Goal: Information Seeking & Learning: Check status

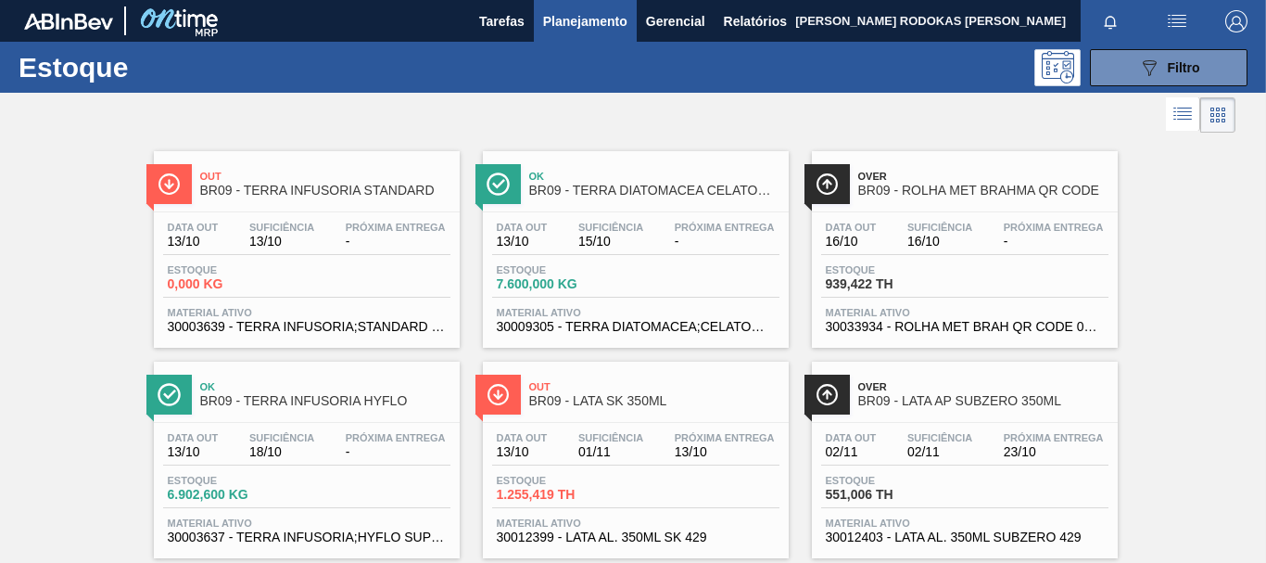
click at [330, 209] on div "Out BR09 - TERRA INFUSORIA STANDARD Data out 13/10 Suficiência 13/10 Próxima En…" at bounding box center [307, 249] width 306 height 196
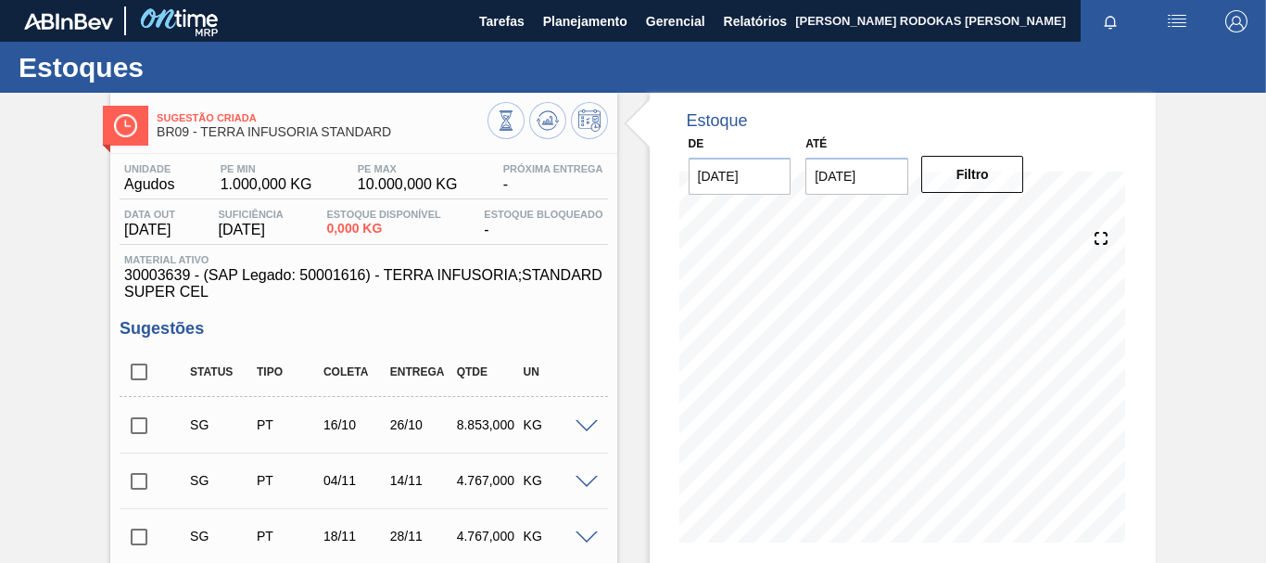
scroll to position [93, 0]
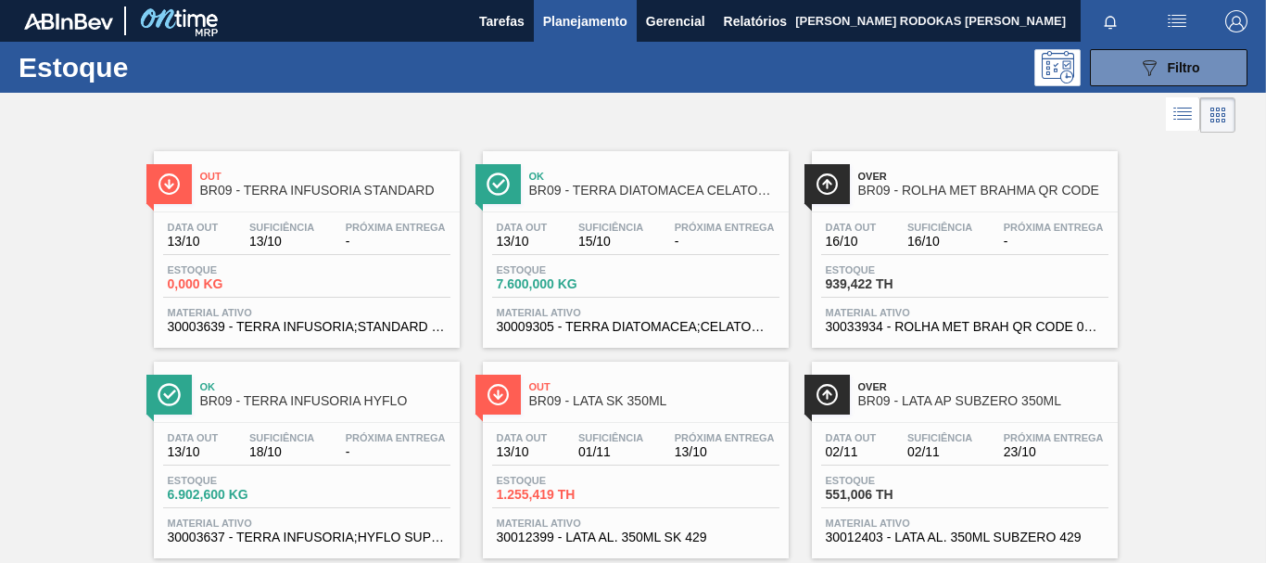
click at [550, 226] on div "Data out 13/10" at bounding box center [522, 234] width 60 height 27
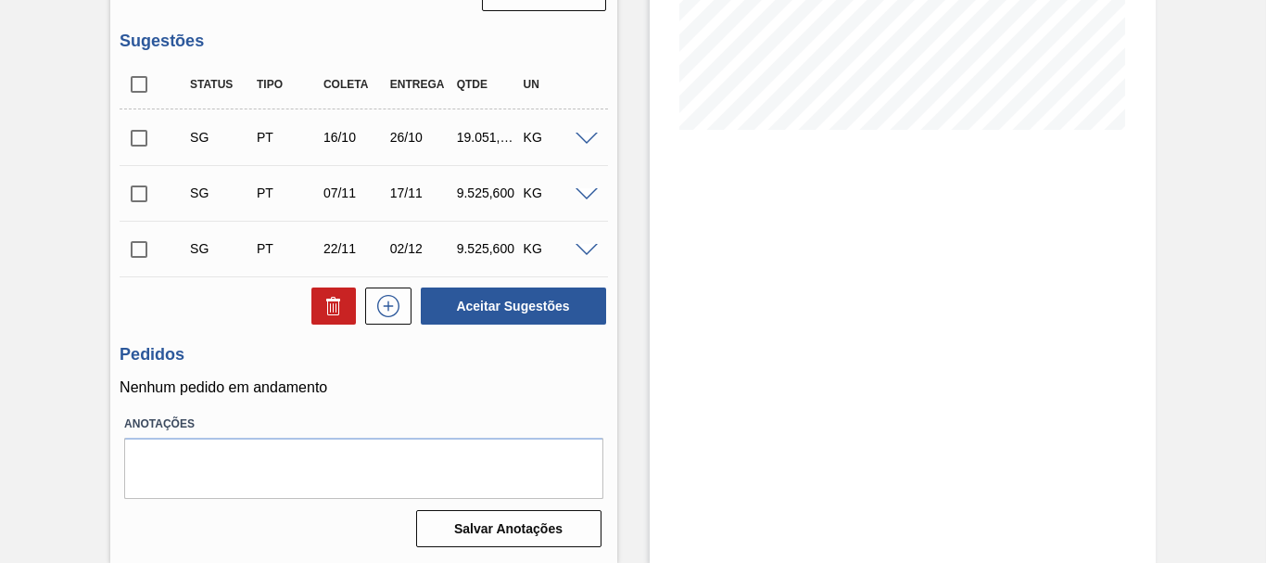
scroll to position [320, 0]
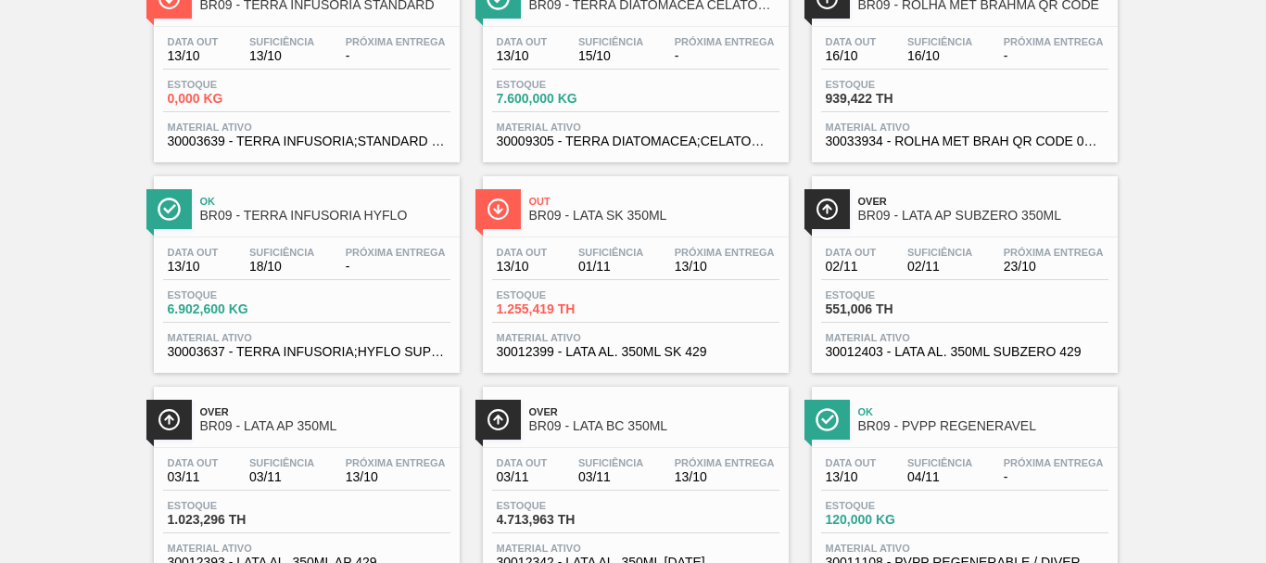
scroll to position [278, 0]
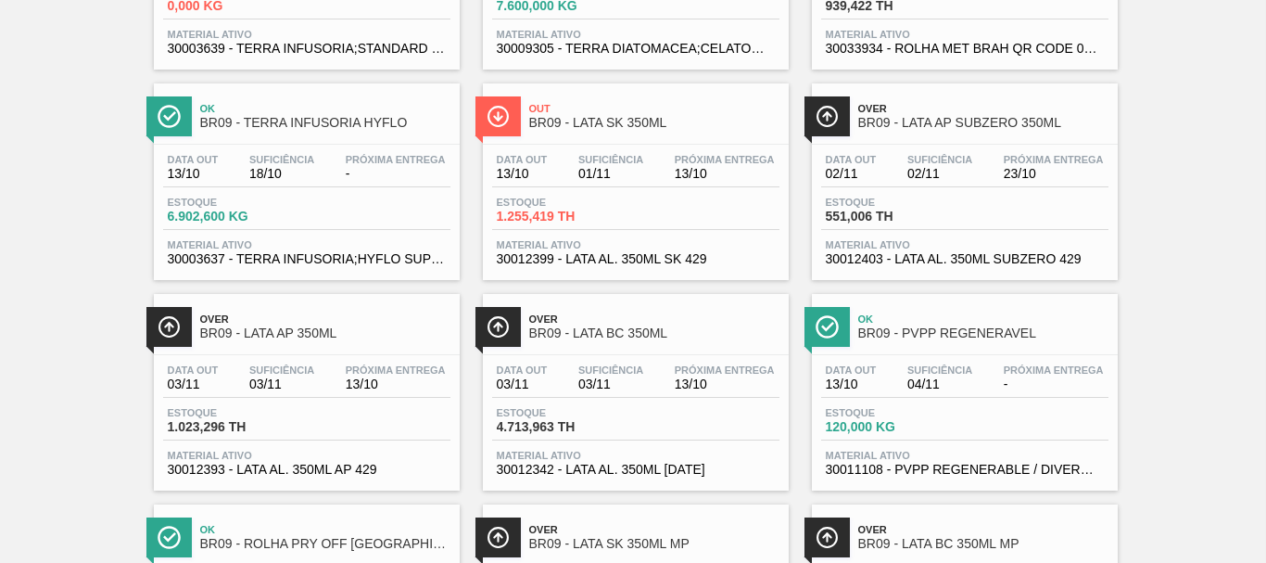
click at [341, 193] on div "Data out 13/10 Suficiência 18/10 Próxima Entrega - Estoque 6.902,600 KG Materia…" at bounding box center [307, 208] width 306 height 126
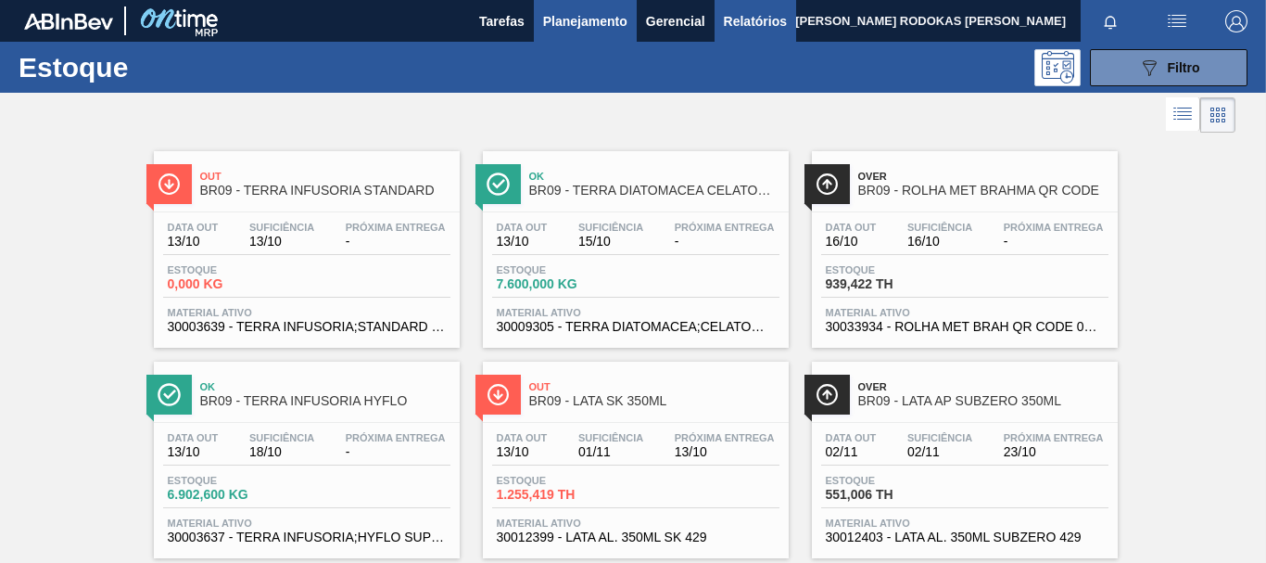
click at [737, 1] on button "Relatórios" at bounding box center [755, 21] width 82 height 42
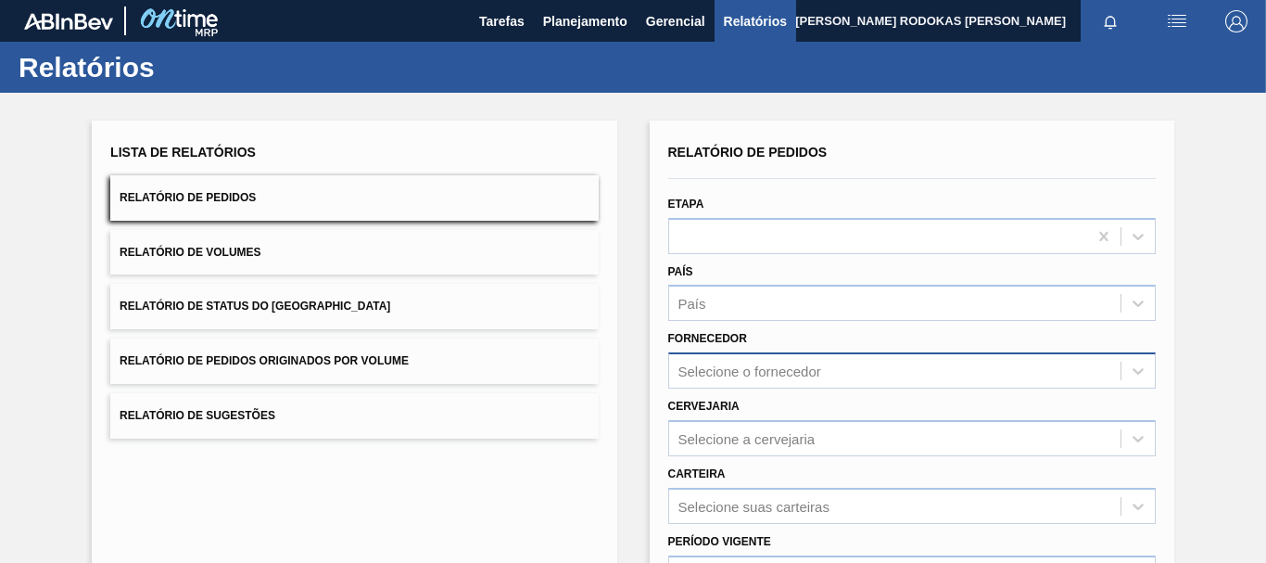
click at [742, 367] on div "Selecione o fornecedor" at bounding box center [911, 370] width 487 height 36
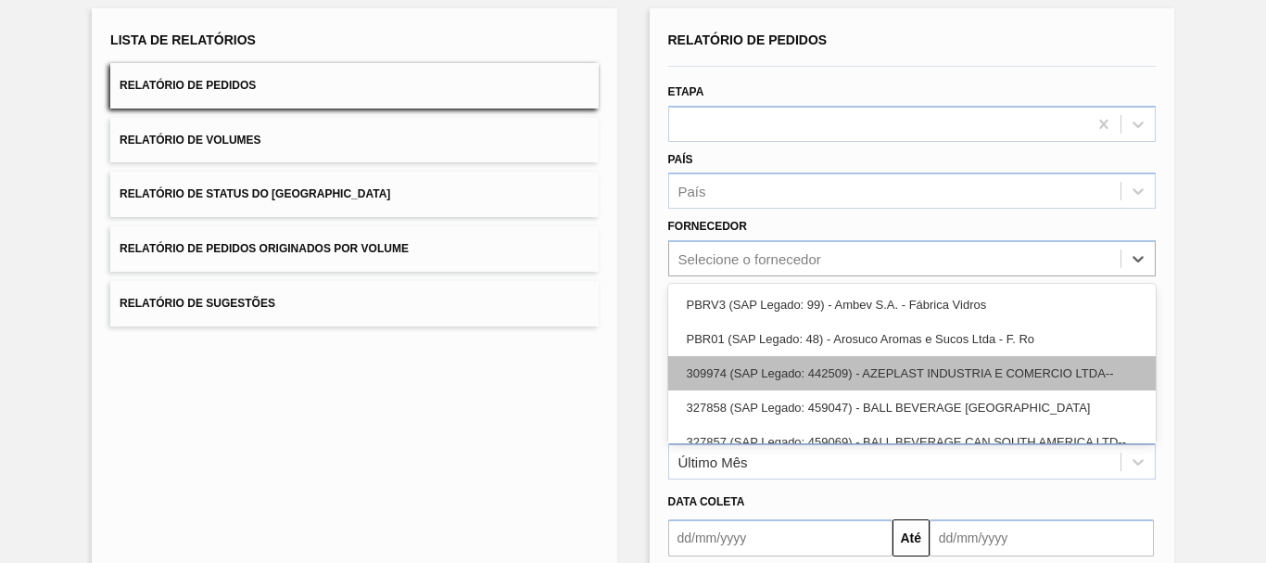
scroll to position [119, 0]
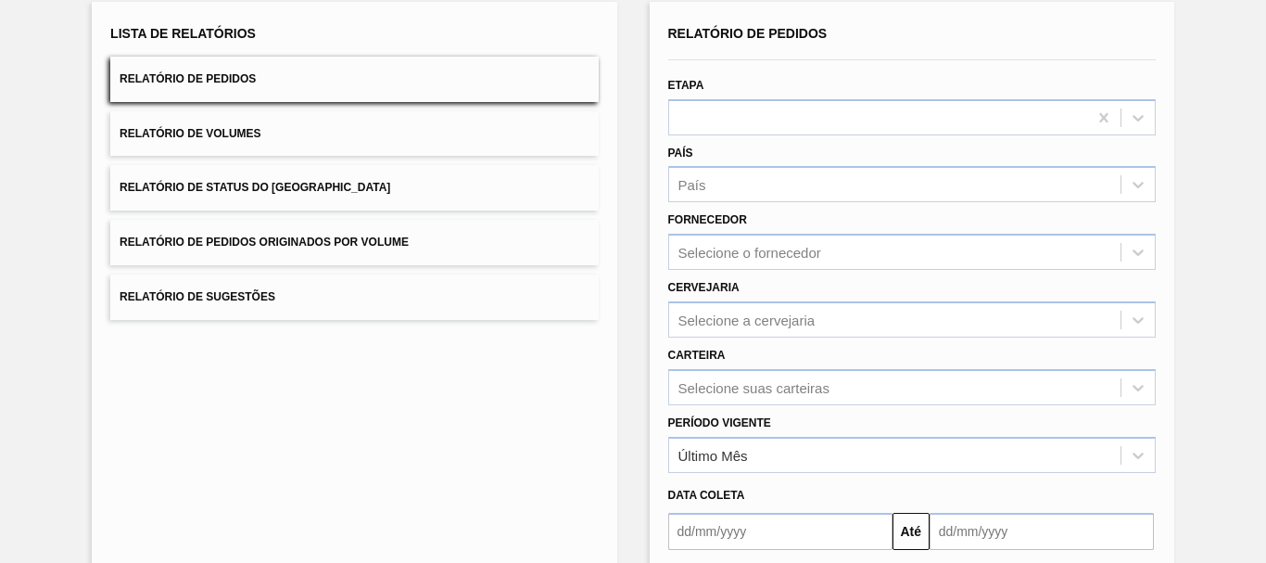
click at [1237, 388] on div "Lista de Relatórios Relatório de Pedidos Relatório de Volumes Relatório de Stat…" at bounding box center [633, 356] width 1266 height 765
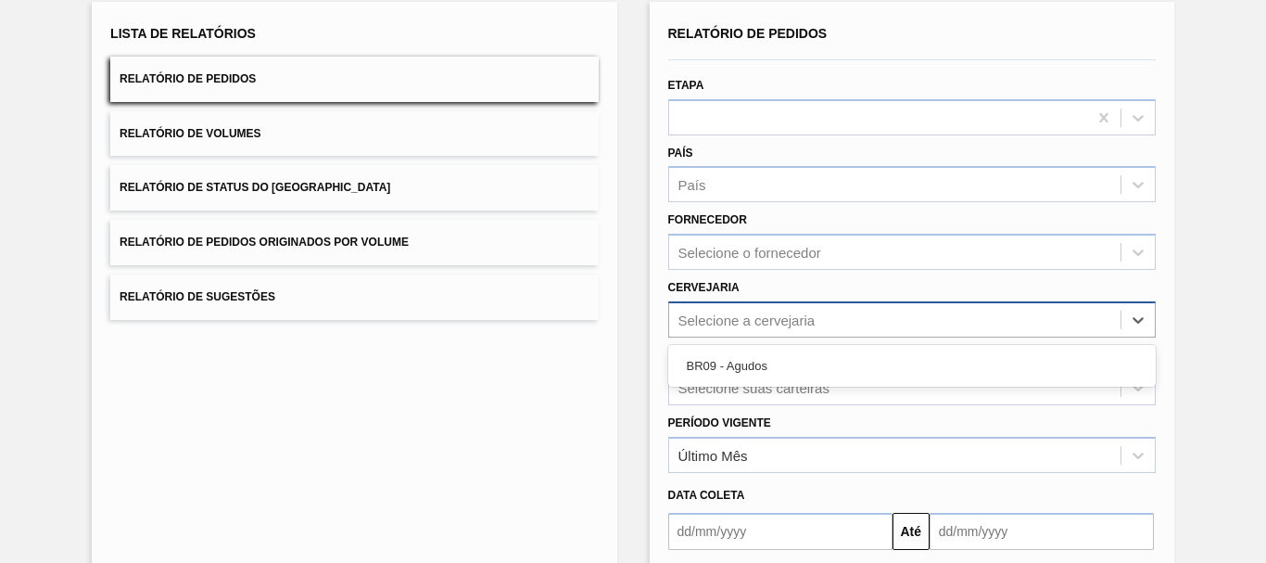
click at [1075, 328] on div "Selecione a cervejaria" at bounding box center [894, 319] width 451 height 27
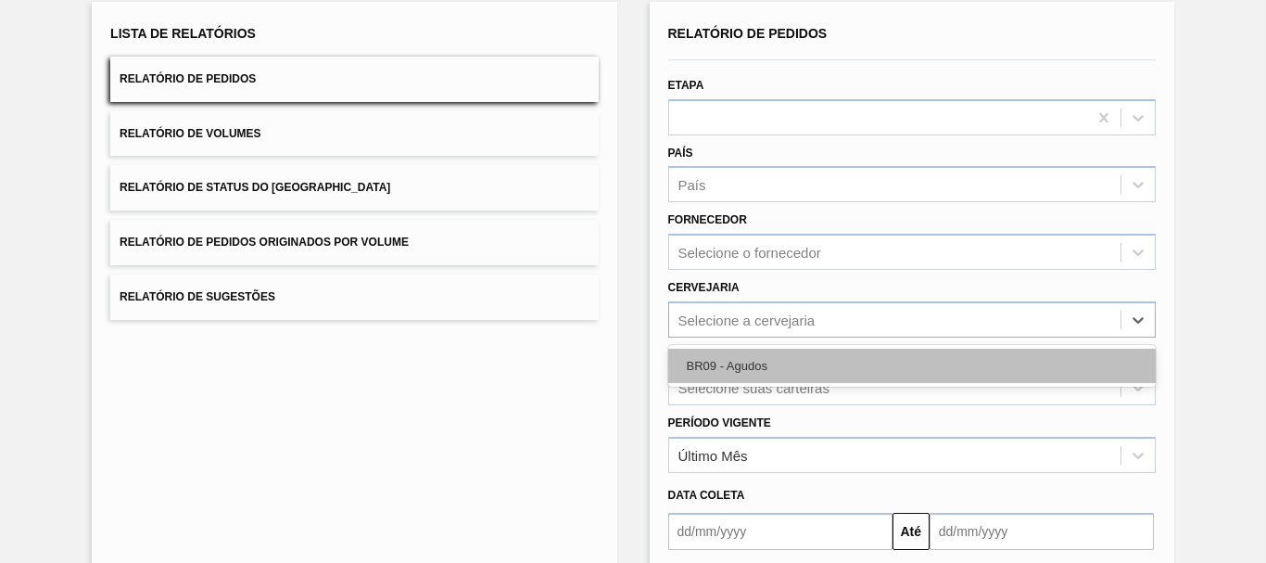
click at [966, 361] on div "BR09 - Agudos" at bounding box center [911, 365] width 487 height 34
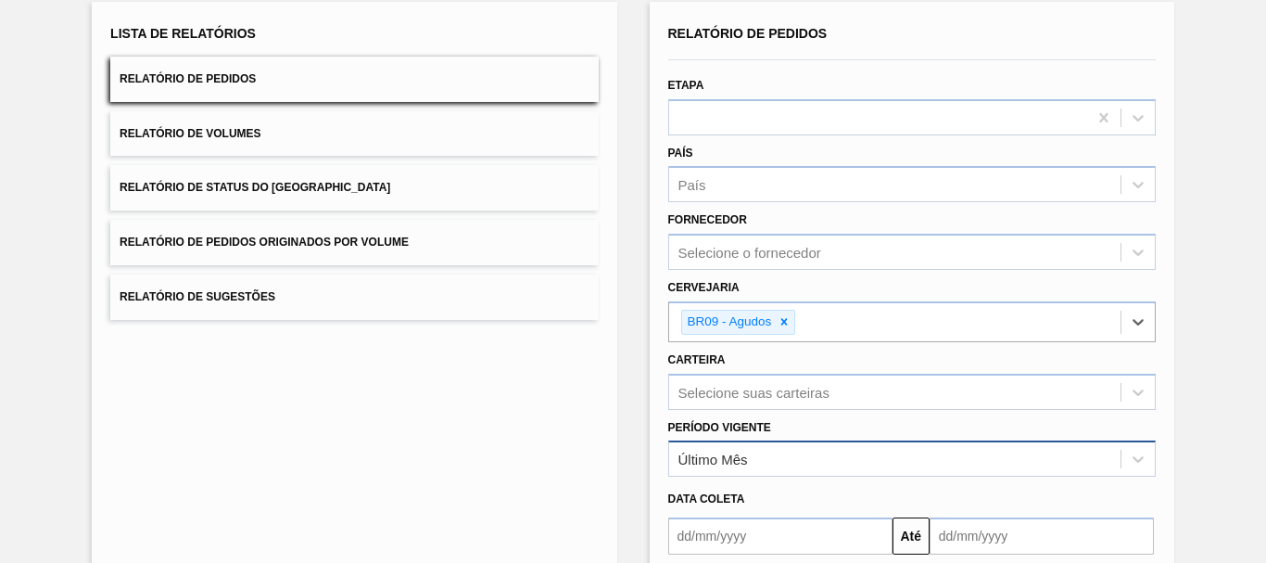
click at [749, 472] on div "Último Mês" at bounding box center [894, 459] width 451 height 27
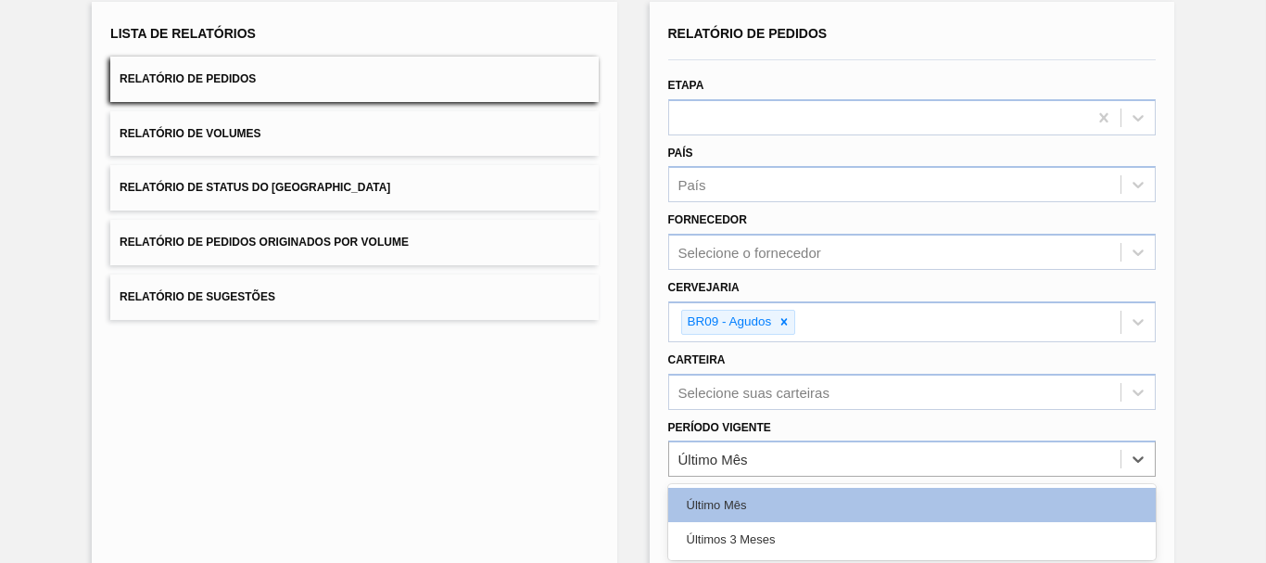
click at [724, 499] on div "Último Mês" at bounding box center [911, 504] width 487 height 34
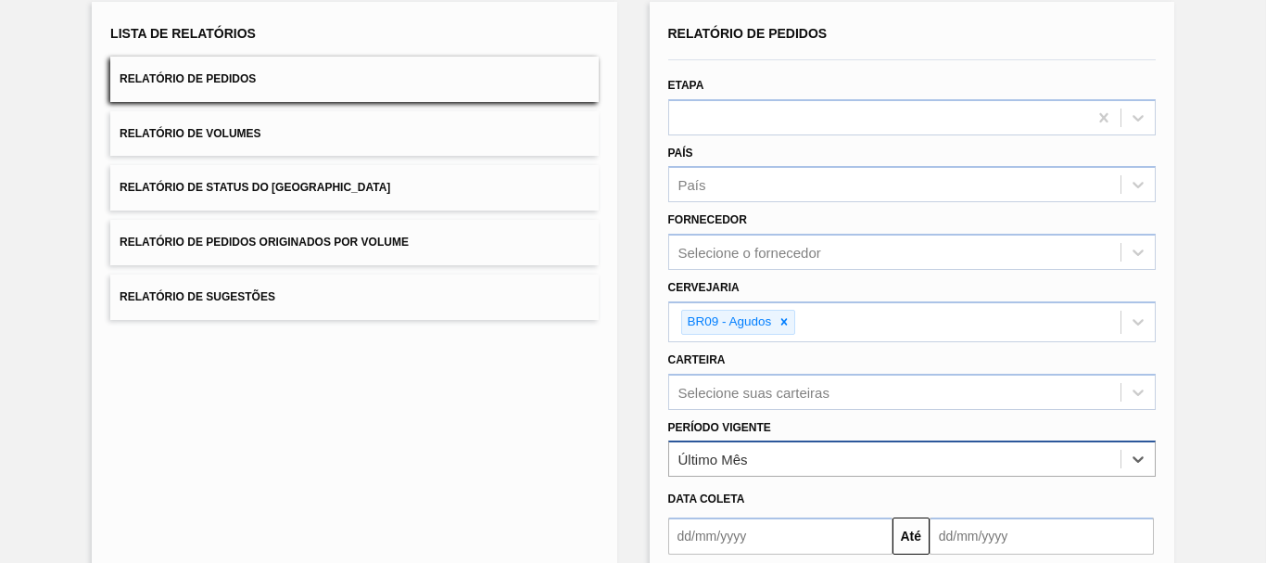
click at [736, 461] on div "Último Mês" at bounding box center [713, 459] width 70 height 16
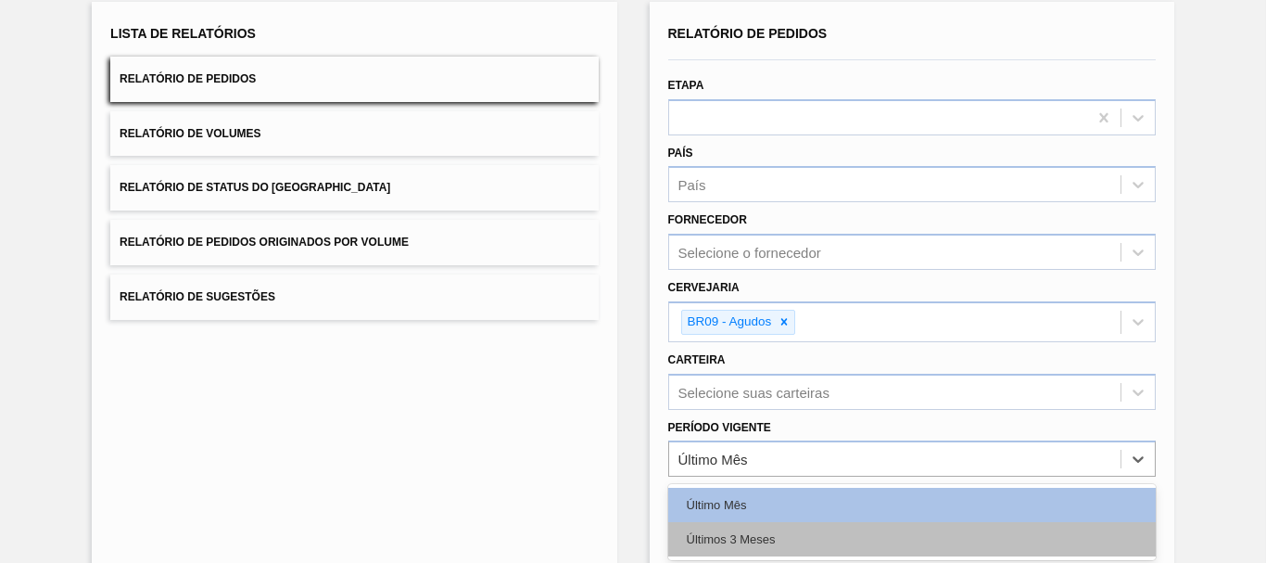
click at [728, 536] on div "Últimos 3 Meses" at bounding box center [911, 539] width 487 height 34
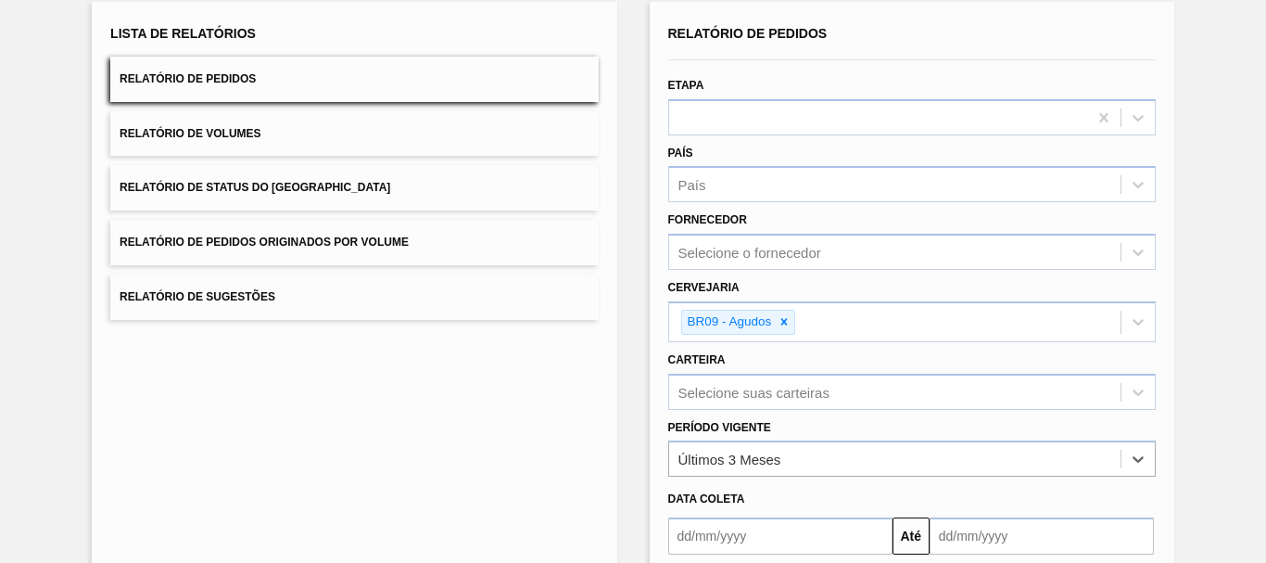
scroll to position [300, 0]
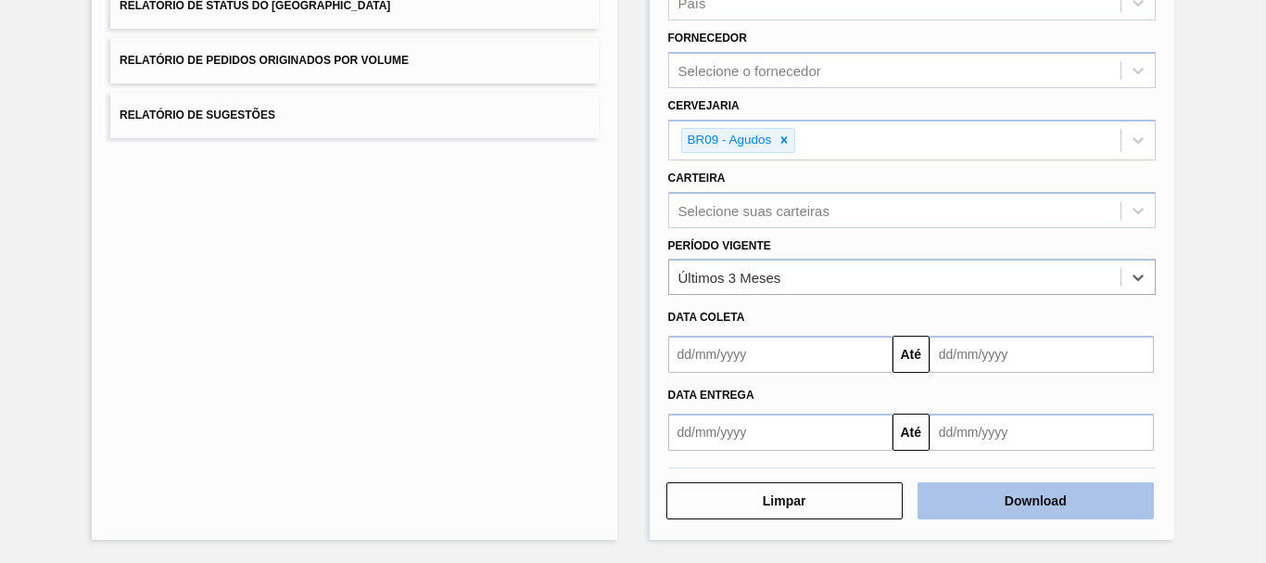
click at [947, 519] on button "Download" at bounding box center [1035, 500] width 236 height 37
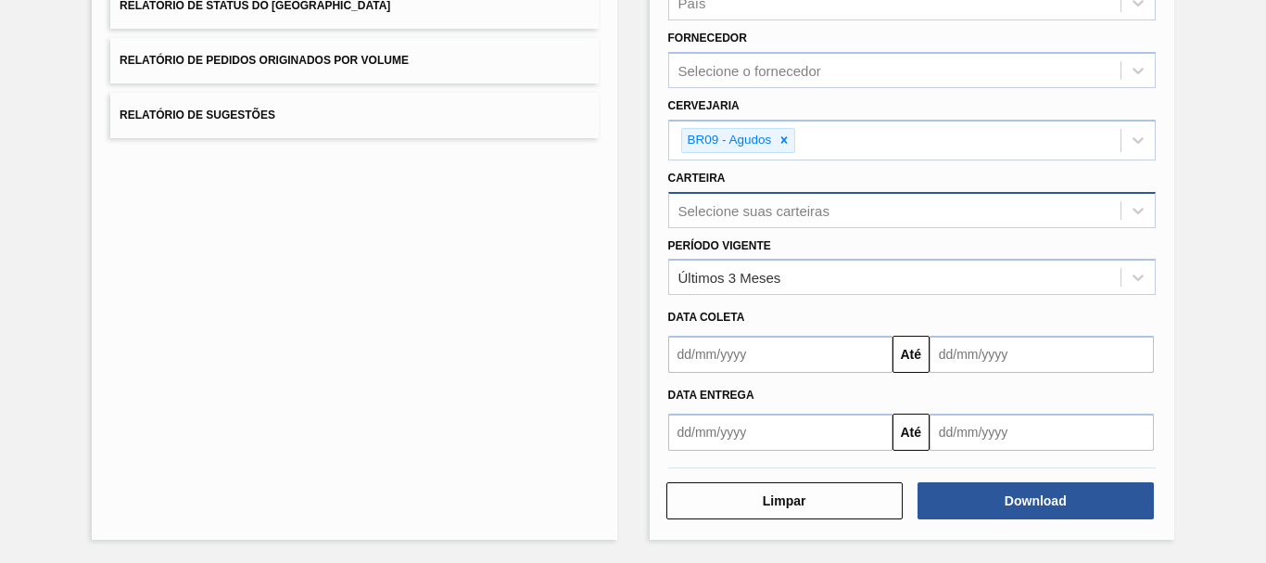
click at [756, 204] on div "Selecione suas carteiras" at bounding box center [753, 210] width 151 height 16
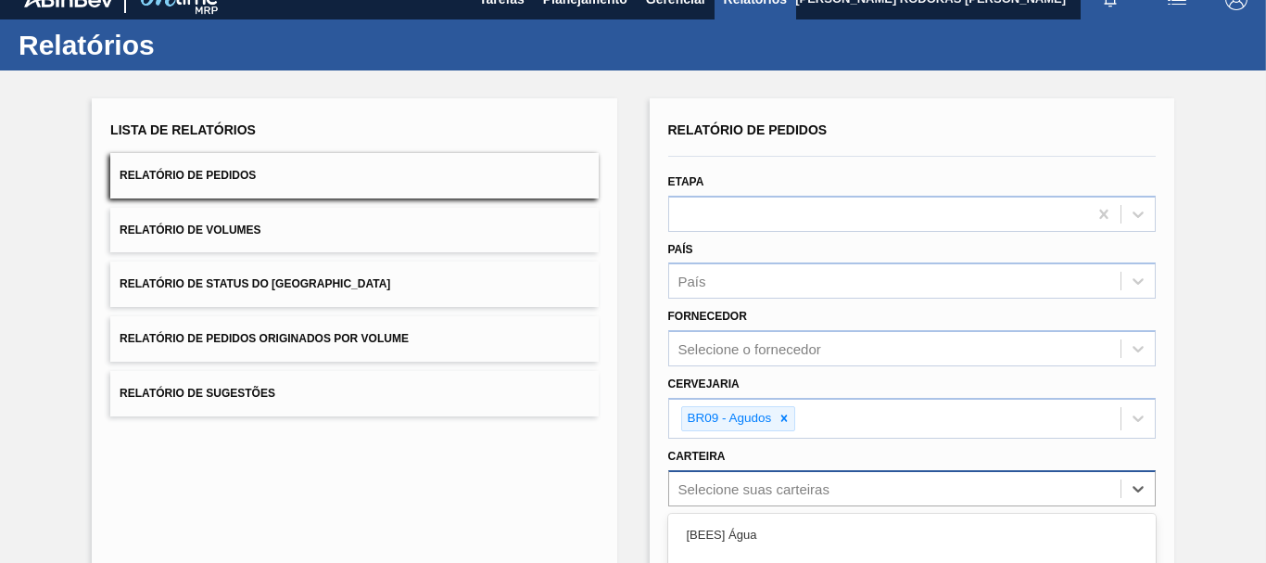
scroll to position [0, 0]
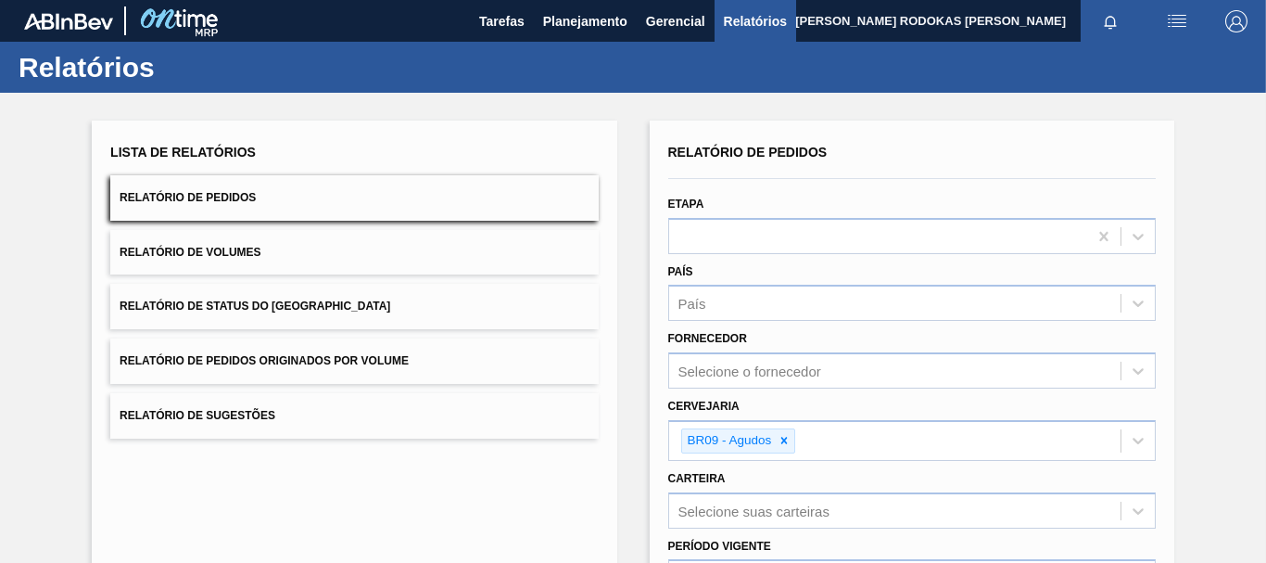
click at [1227, 394] on div "Lista de Relatórios Relatório de Pedidos Relatório de Volumes Relatório de Stat…" at bounding box center [633, 478] width 1266 height 770
click at [574, 23] on span "Planejamento" at bounding box center [585, 21] width 84 height 22
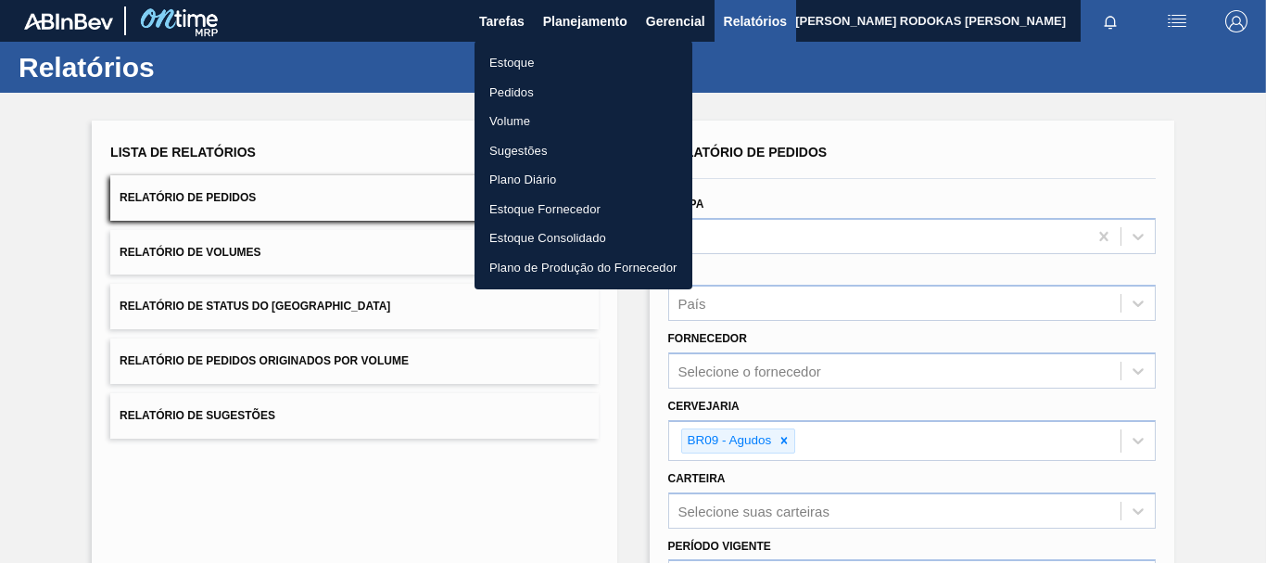
click at [523, 59] on li "Estoque" at bounding box center [583, 63] width 218 height 30
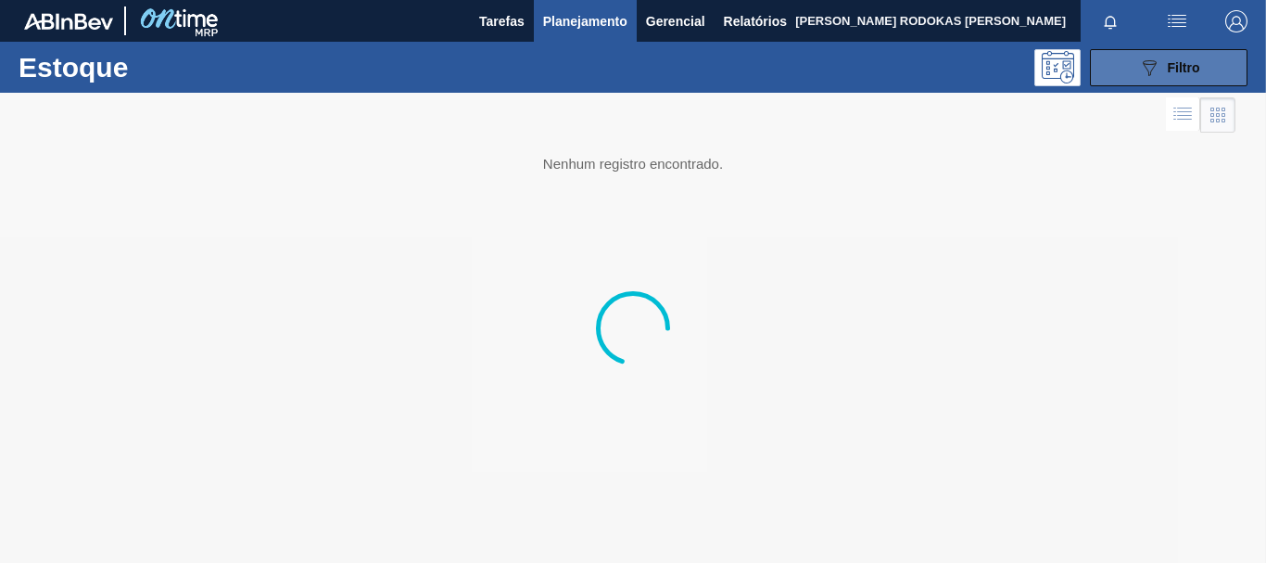
click at [1123, 77] on button "089F7B8B-B2A5-4AFE-B5C0-19BA573D28AC Filtro" at bounding box center [1169, 67] width 158 height 37
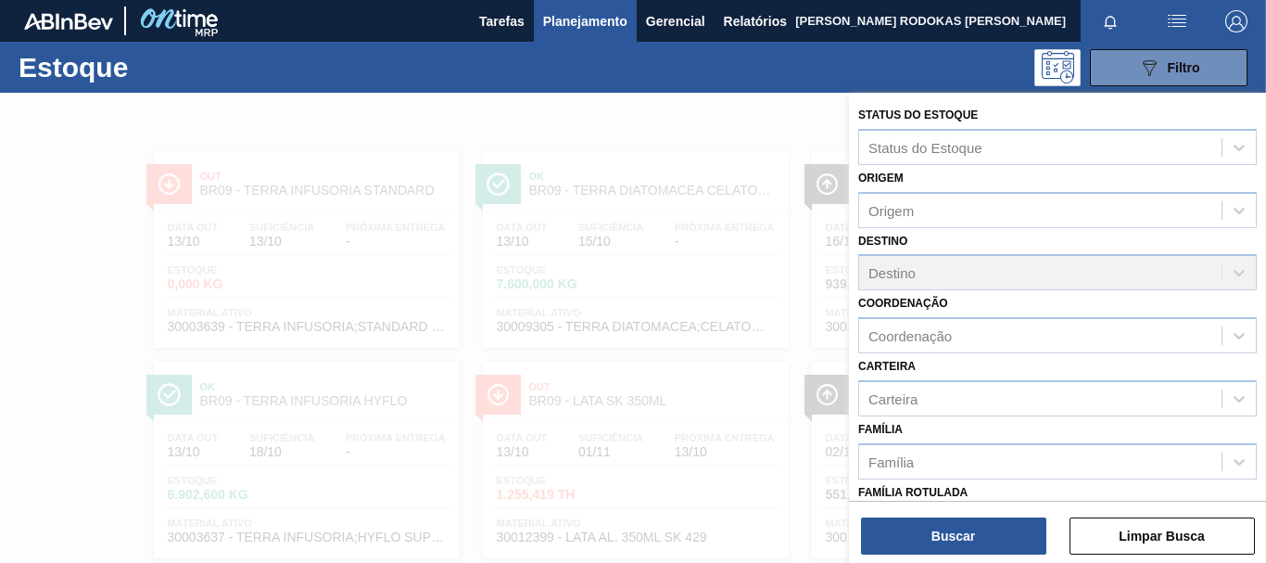
scroll to position [278, 0]
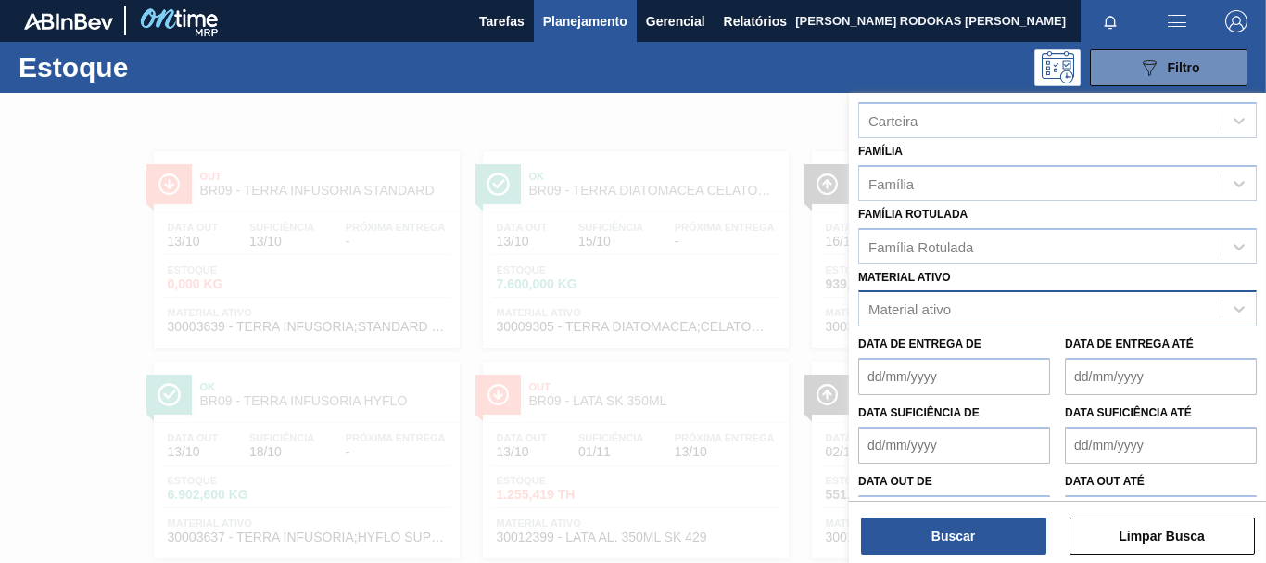
click at [1006, 304] on div "Material ativo" at bounding box center [1040, 309] width 362 height 27
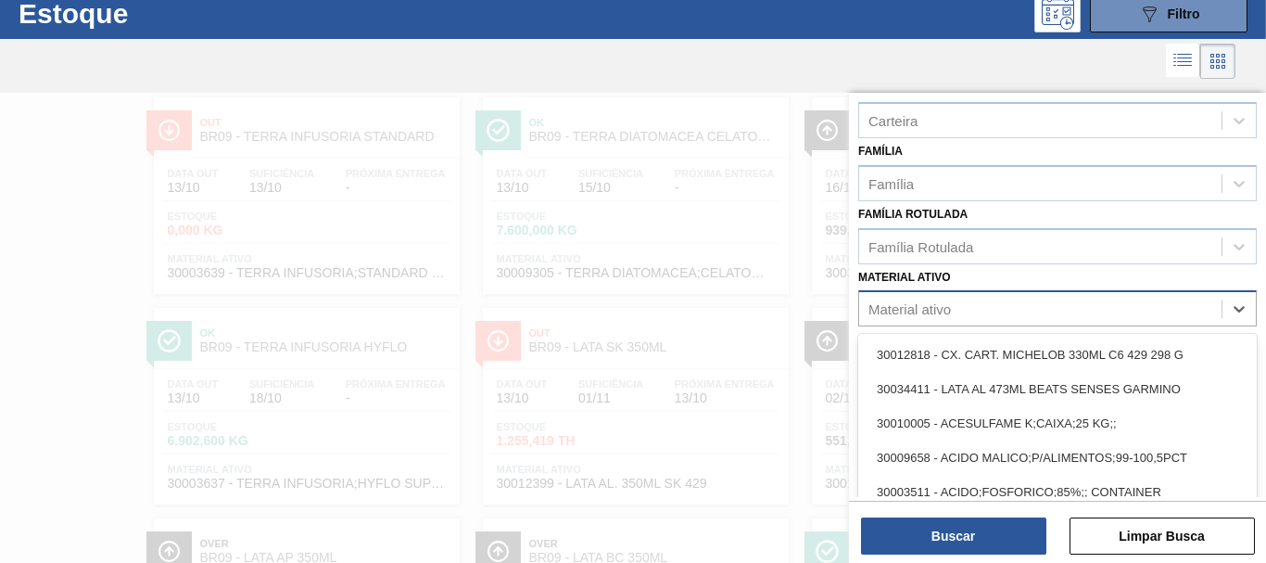
scroll to position [57, 0]
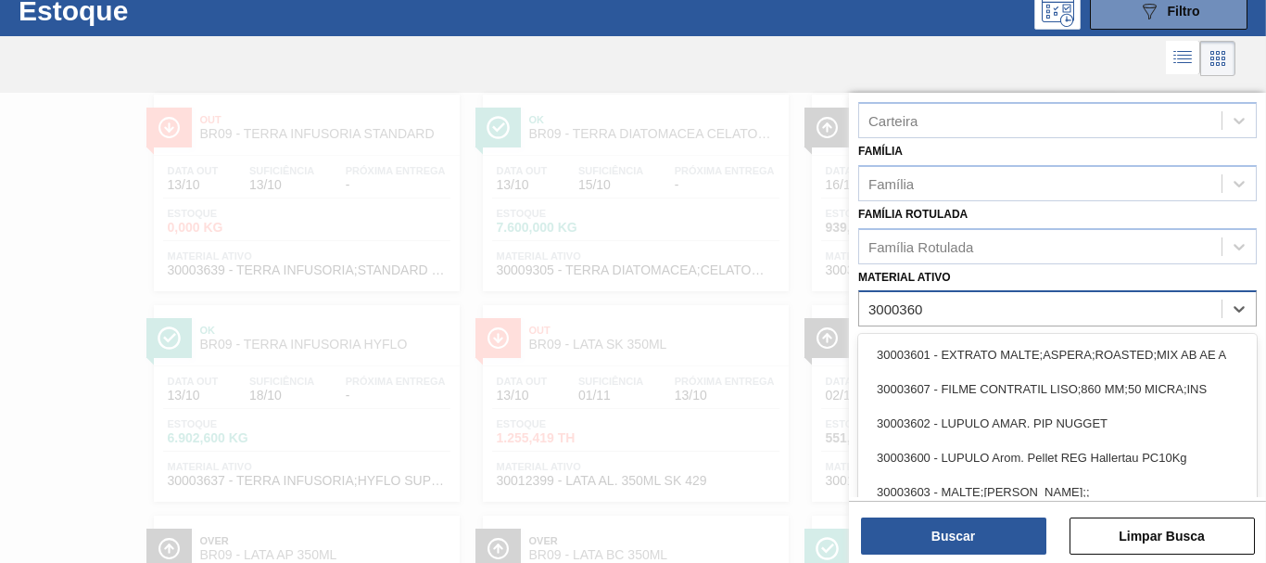
type ativo "30003602"
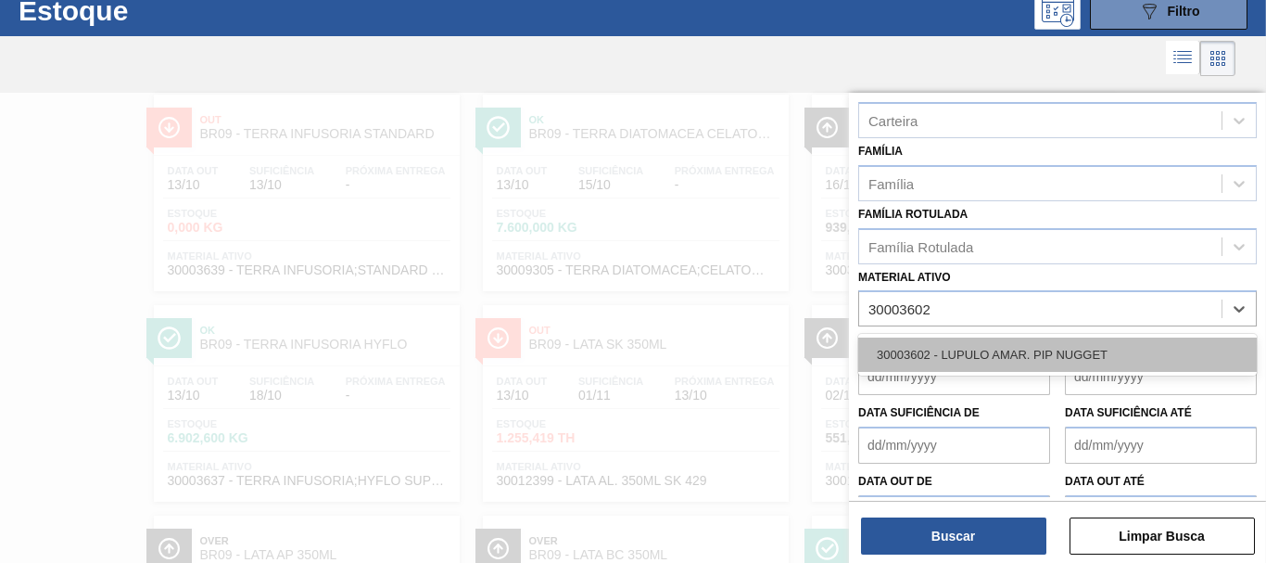
click at [952, 346] on div "30003602 - LUPULO AMAR. PIP NUGGET" at bounding box center [1057, 354] width 398 height 34
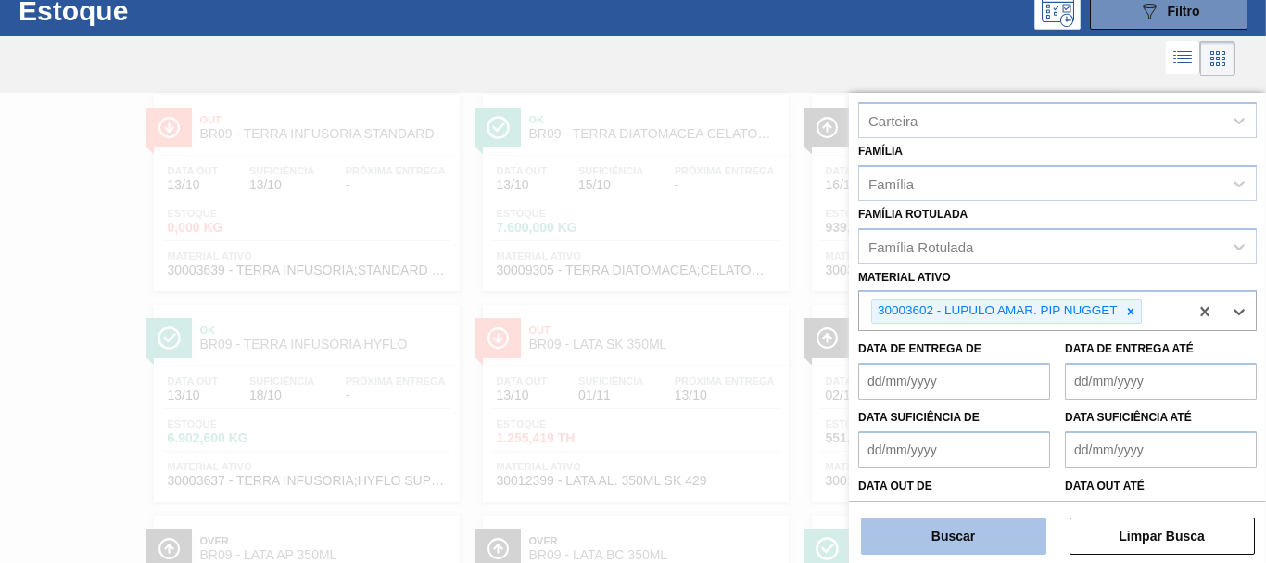
click at [964, 541] on button "Buscar" at bounding box center [953, 535] width 185 height 37
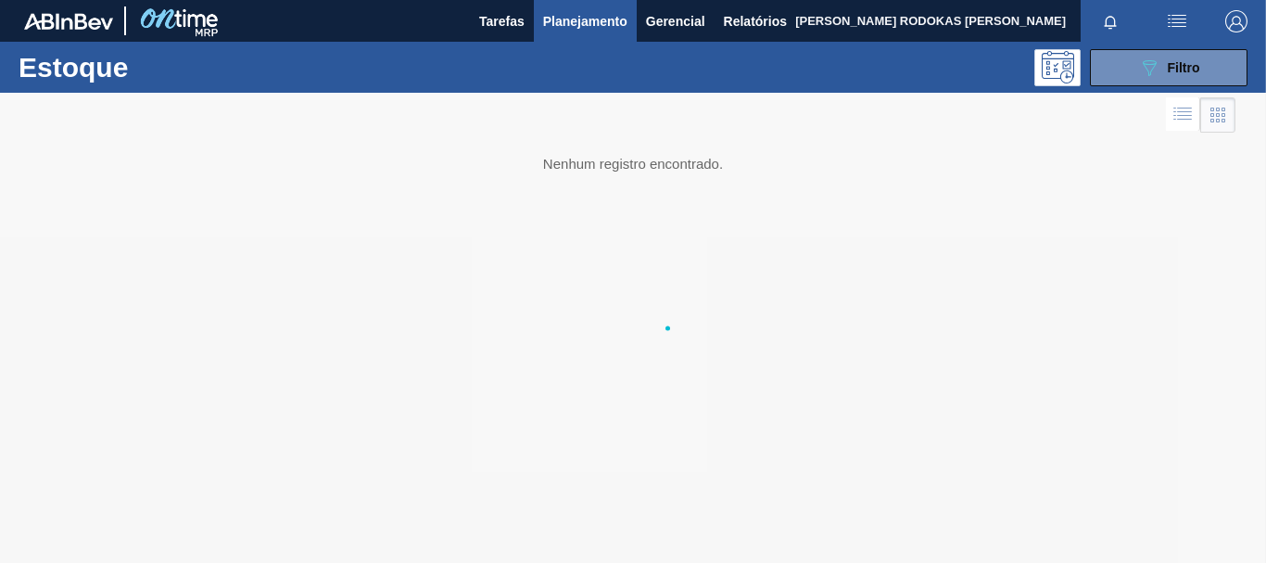
scroll to position [0, 0]
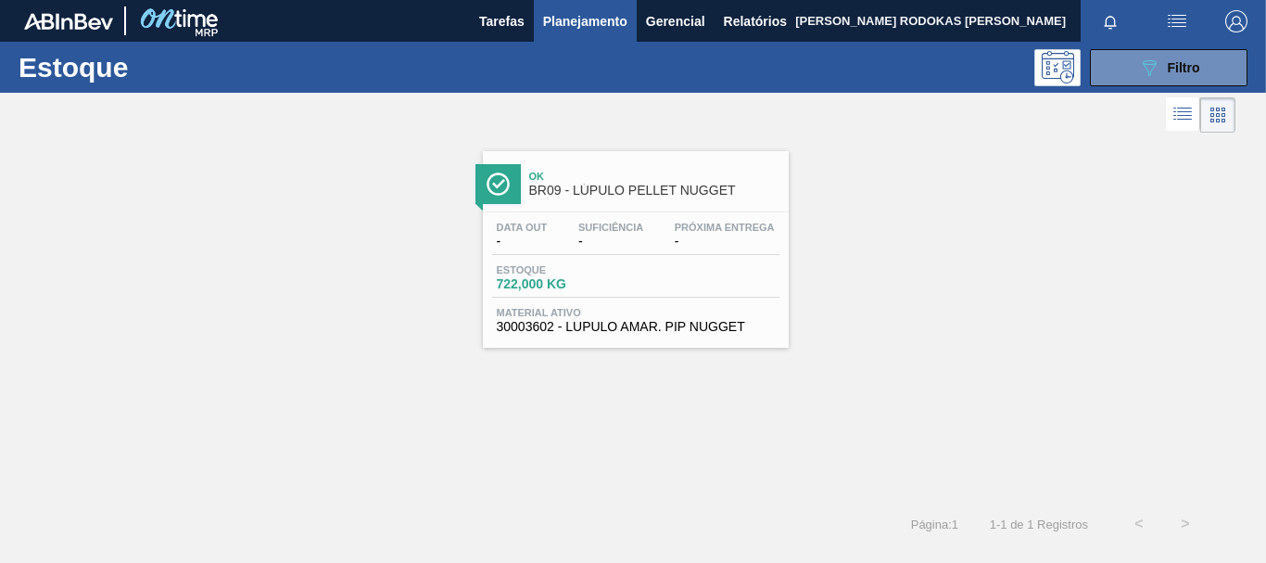
click at [596, 252] on div "Data out - Suficiência - Próxima Entrega -" at bounding box center [635, 237] width 287 height 33
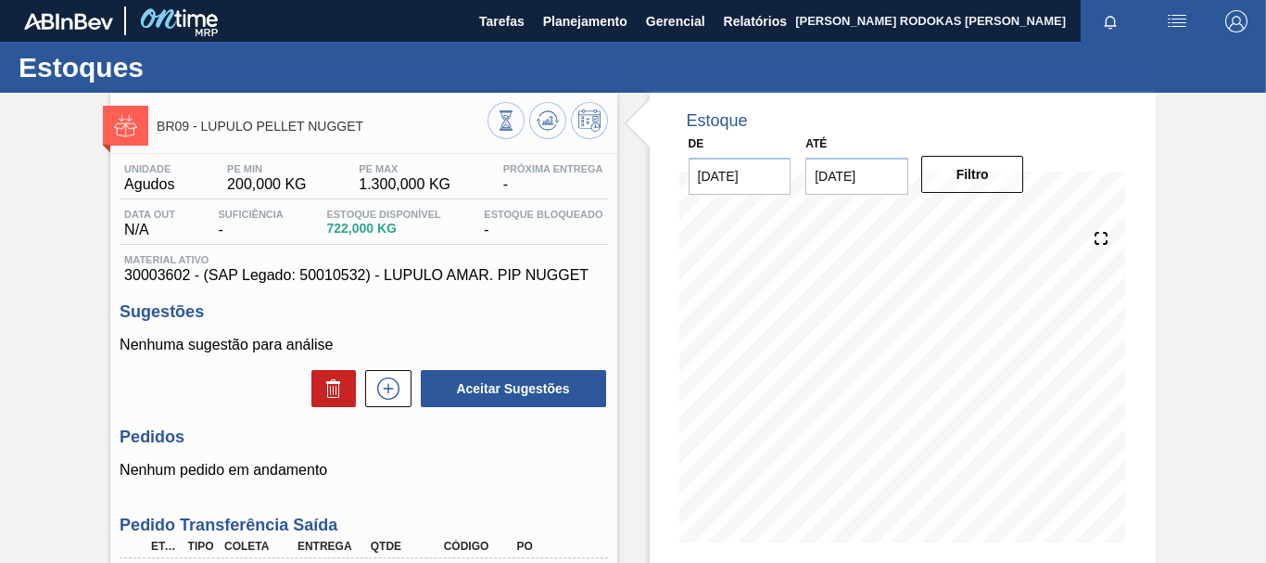
scroll to position [234, 0]
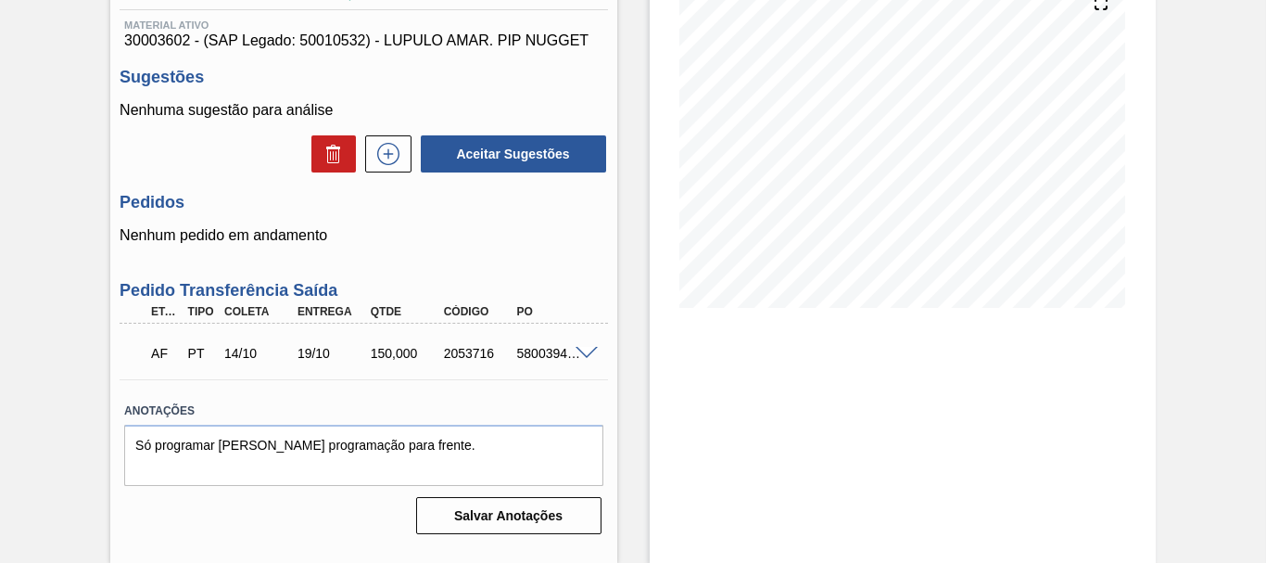
click at [575, 347] on span at bounding box center [586, 354] width 22 height 14
